Goal: Complete application form

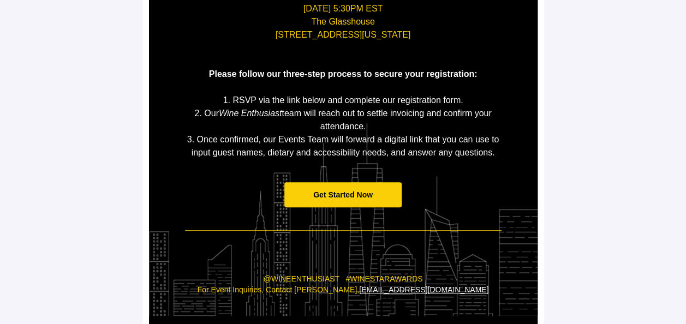
scroll to position [273, 0]
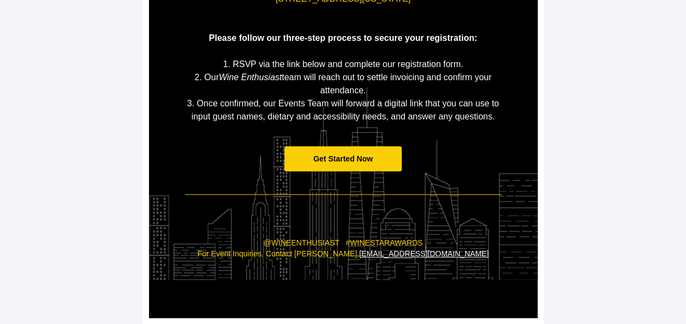
click at [354, 158] on span "Get Started Now" at bounding box center [342, 158] width 59 height 9
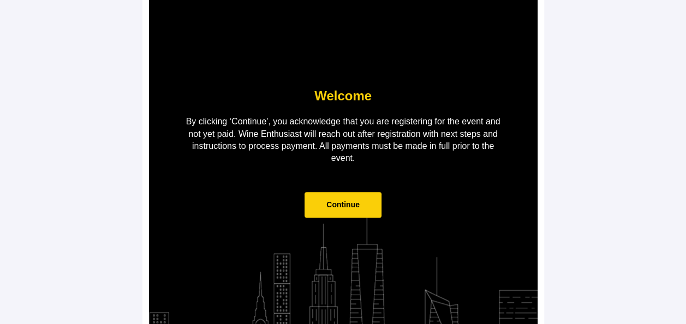
scroll to position [109, 0]
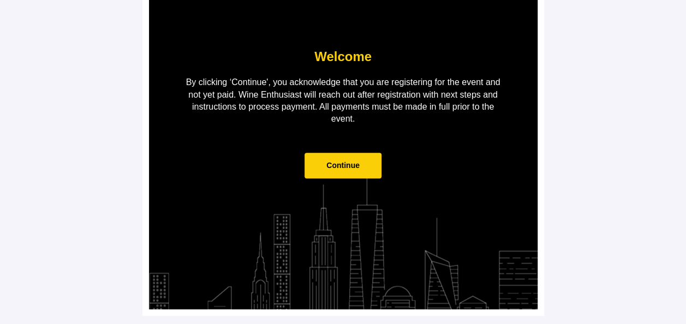
click at [348, 173] on span "Continue" at bounding box center [343, 166] width 77 height 26
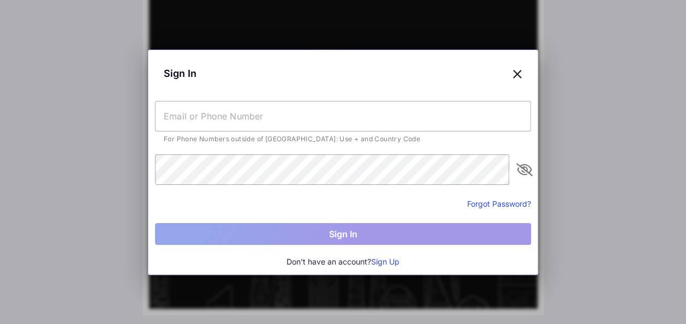
scroll to position [0, 0]
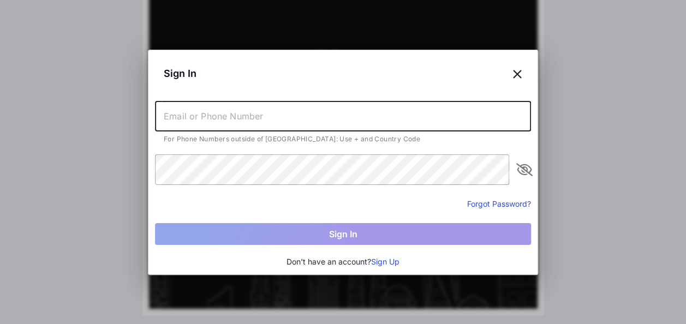
click at [184, 116] on input "text" at bounding box center [343, 116] width 376 height 31
type input "[EMAIL_ADDRESS][DOMAIN_NAME]"
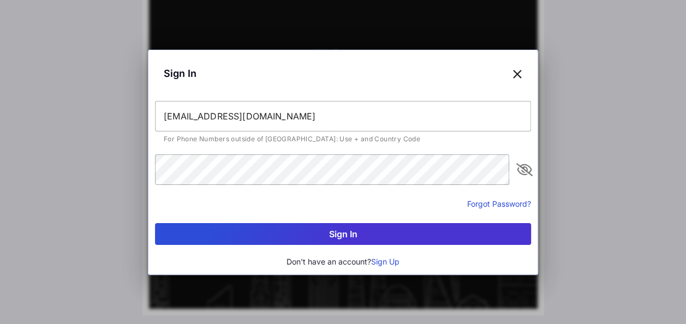
click at [319, 225] on button "Sign In" at bounding box center [343, 234] width 376 height 22
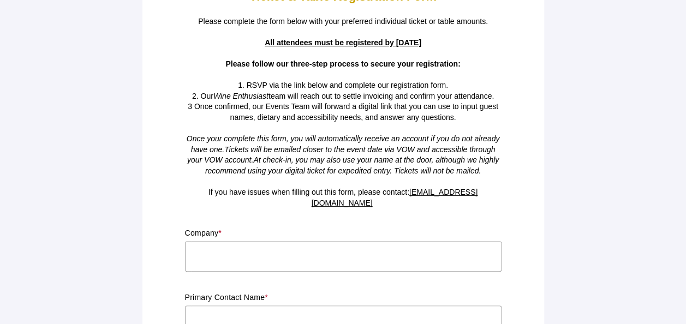
scroll to position [109, 0]
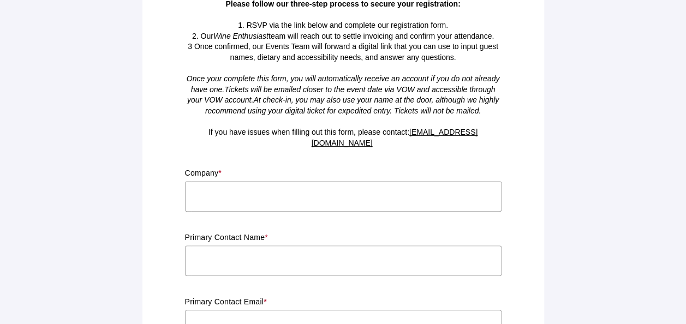
click at [288, 189] on input "text" at bounding box center [343, 196] width 317 height 31
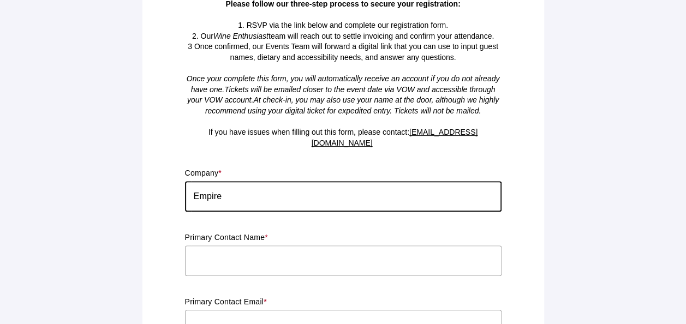
type input "Empire Merchants LLC."
type input "[PERSON_NAME]"
type input "[EMAIL_ADDRESS][DOMAIN_NAME]"
type input "[US_STATE]"
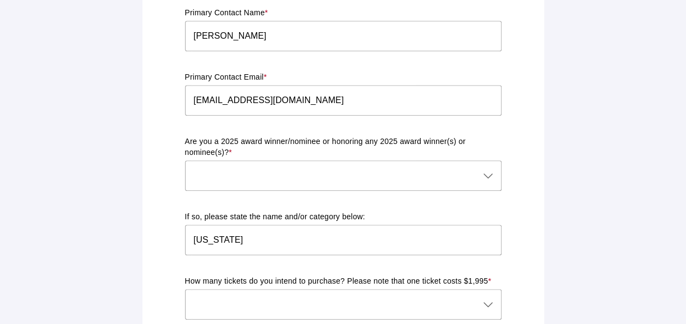
scroll to position [351, 0]
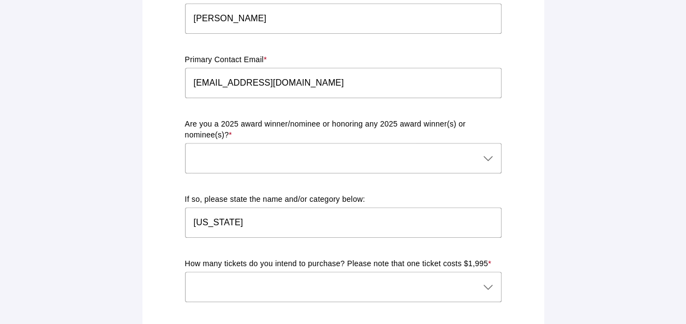
click at [486, 281] on icon at bounding box center [488, 287] width 13 height 13
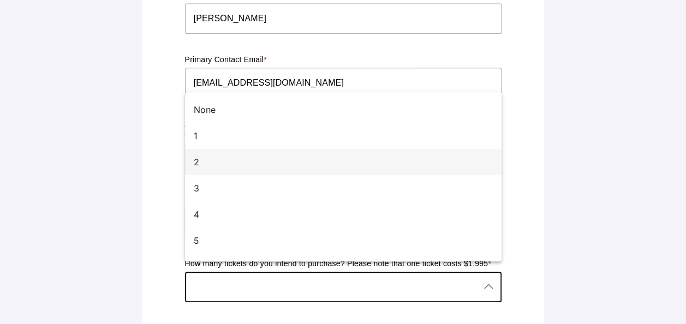
click at [200, 159] on div "2" at bounding box center [339, 162] width 290 height 13
type input "2"
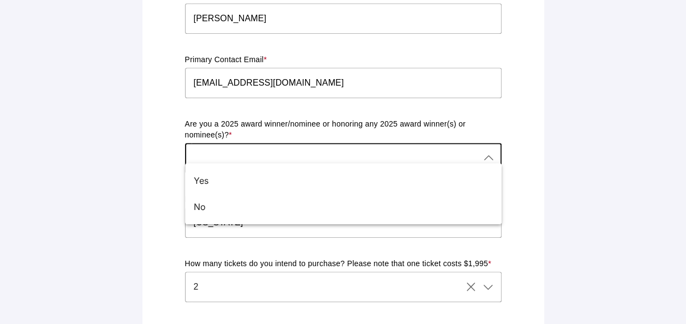
click at [487, 152] on icon at bounding box center [488, 158] width 13 height 13
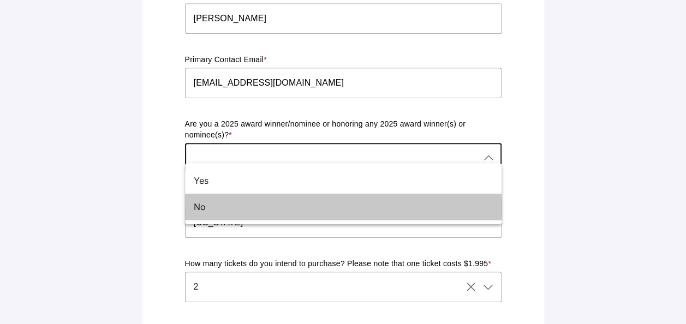
click at [193, 210] on div "No" at bounding box center [343, 207] width 317 height 26
type input "No"
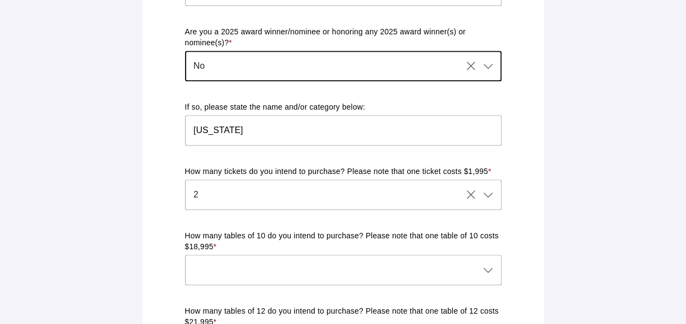
scroll to position [461, 0]
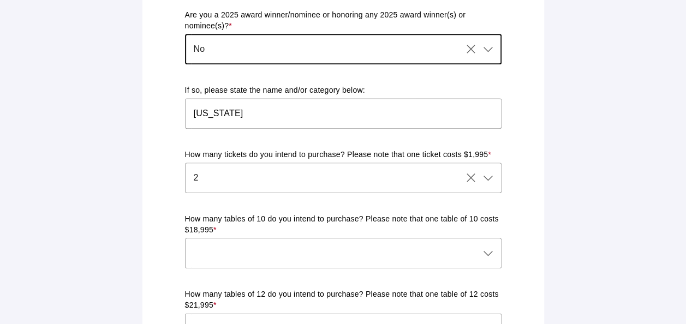
click at [485, 247] on icon at bounding box center [488, 253] width 13 height 13
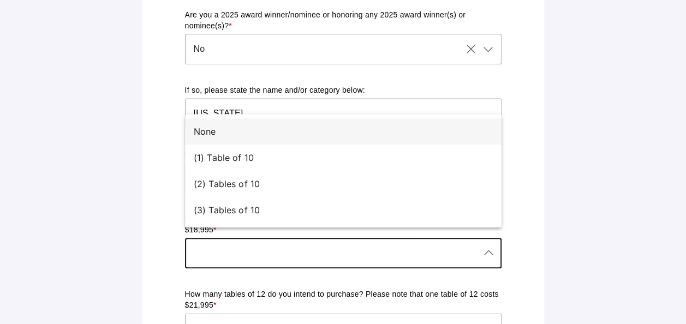
click at [204, 128] on div "None" at bounding box center [339, 131] width 290 height 13
type input "None"
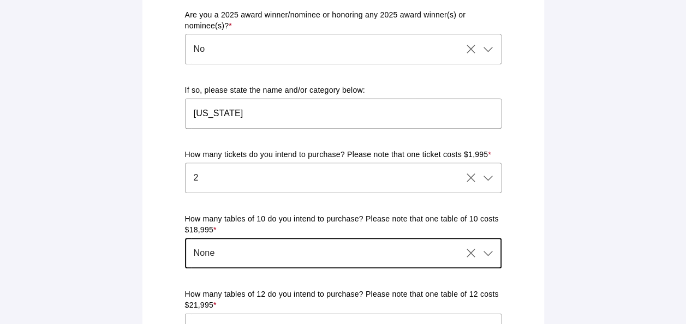
scroll to position [570, 0]
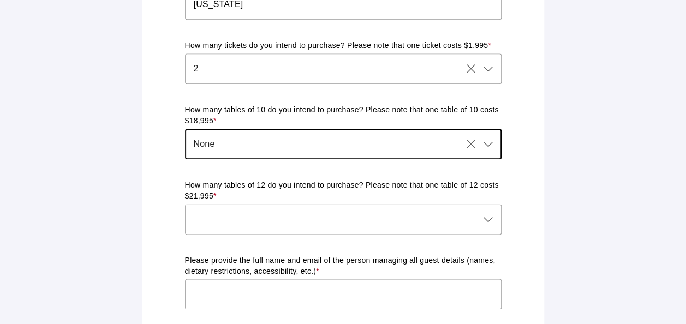
click at [485, 213] on icon at bounding box center [488, 219] width 13 height 13
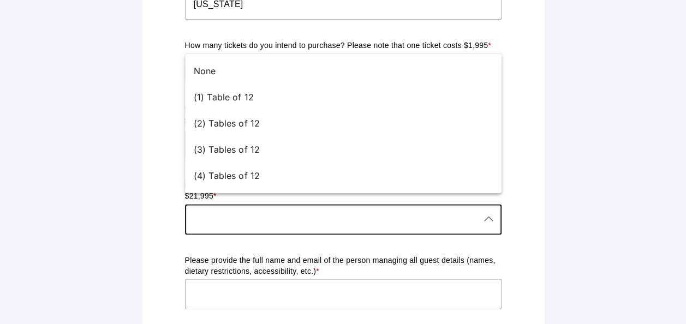
click at [216, 74] on div "None" at bounding box center [339, 70] width 290 height 13
type input "None"
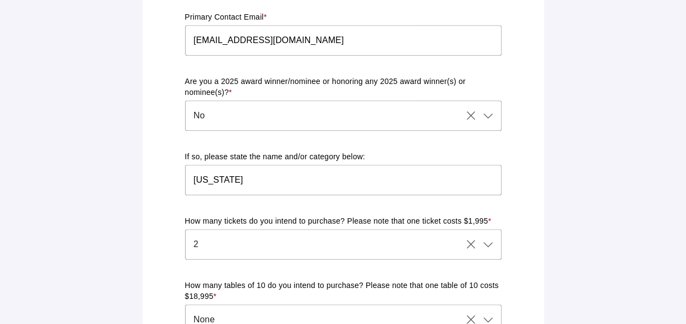
scroll to position [437, 0]
